Goal: Task Accomplishment & Management: Manage account settings

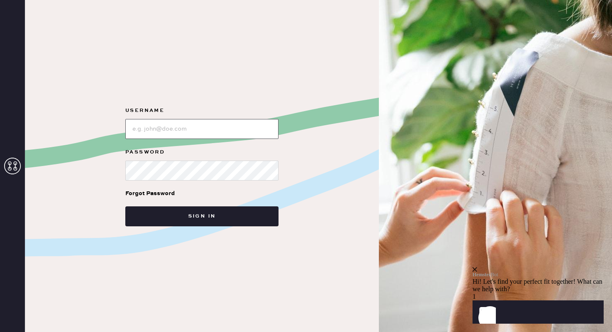
click at [230, 133] on input "loginName" at bounding box center [201, 129] width 153 height 20
type input "reformationbethesdarow"
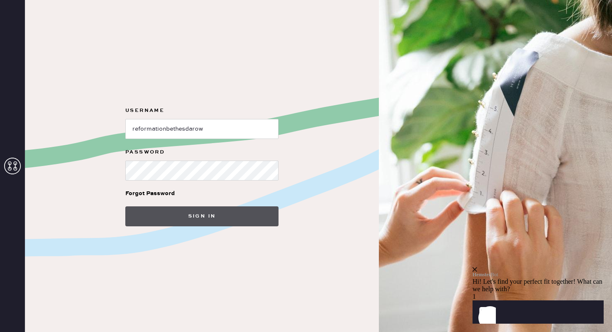
click at [201, 220] on button "Sign in" at bounding box center [201, 216] width 153 height 20
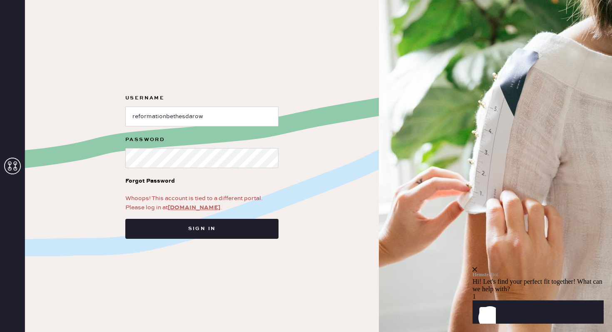
click at [200, 206] on link "app.hemster.co" at bounding box center [194, 207] width 52 height 7
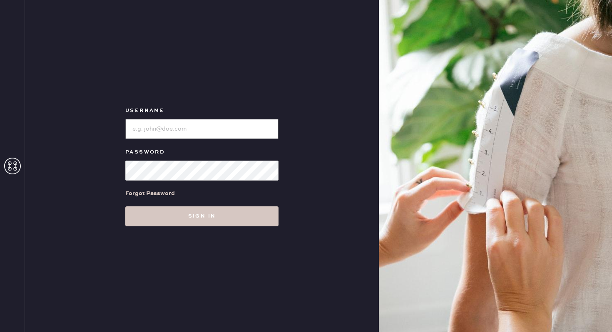
click at [216, 130] on input "loginName" at bounding box center [201, 129] width 153 height 20
type input "reformationbethesdarow"
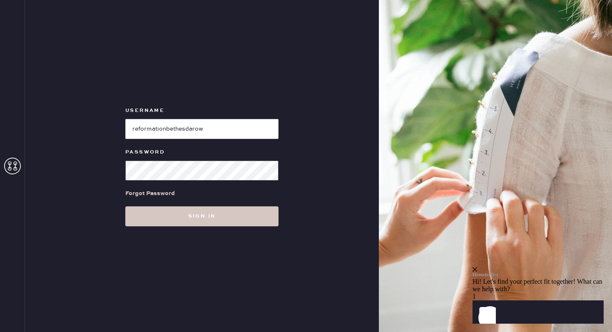
click at [125, 206] on button "Sign in" at bounding box center [201, 216] width 153 height 20
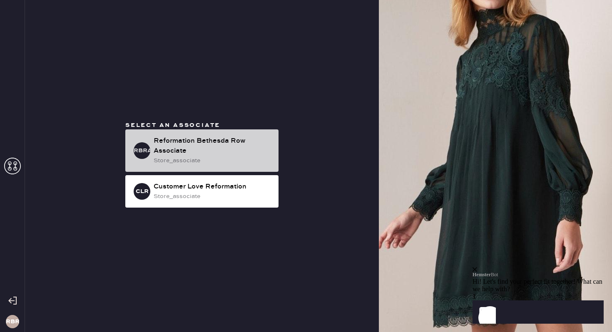
click at [232, 144] on div "Reformation Bethesda Row Associate" at bounding box center [213, 146] width 118 height 20
